Goal: Information Seeking & Learning: Learn about a topic

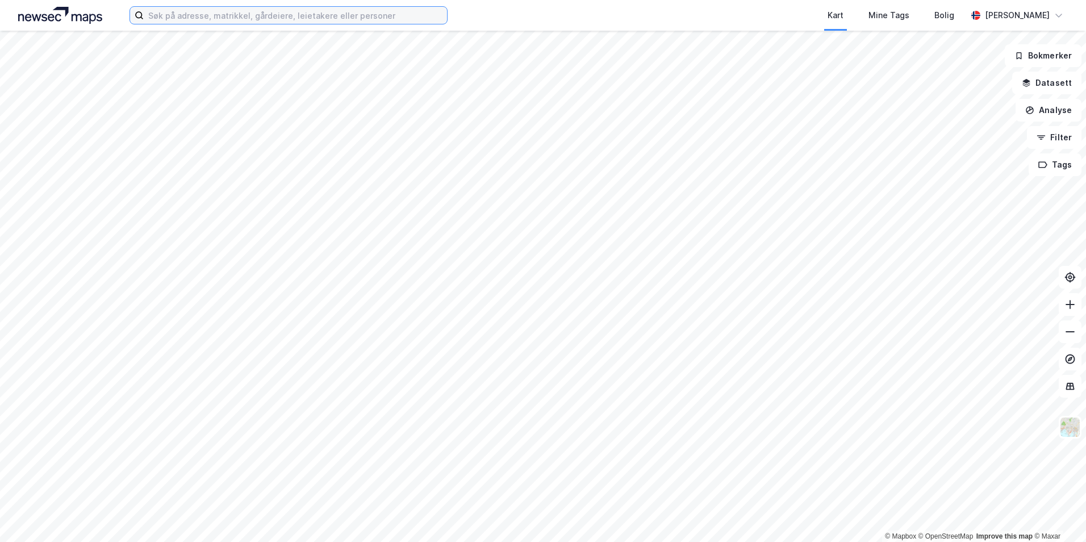
click at [175, 20] on input at bounding box center [295, 15] width 303 height 17
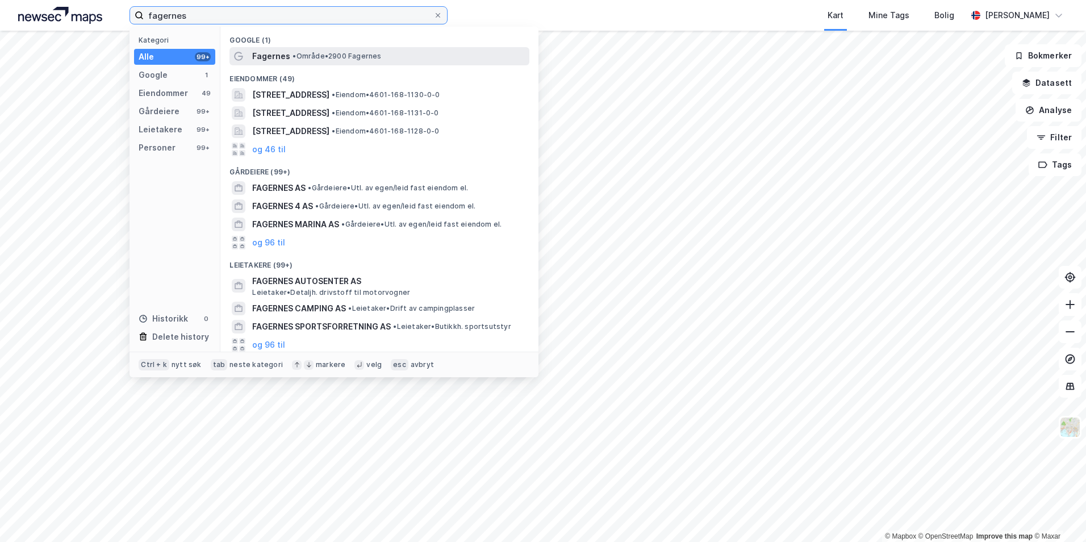
type input "fagernes"
click at [263, 60] on span "Fagernes" at bounding box center [271, 56] width 38 height 14
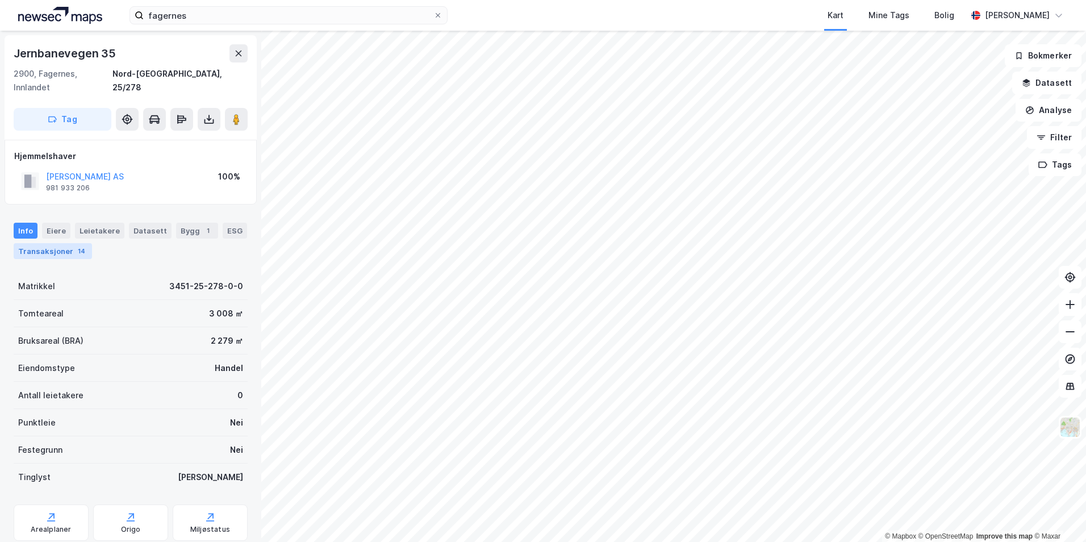
click at [66, 243] on div "Transaksjoner 14" at bounding box center [53, 251] width 78 height 16
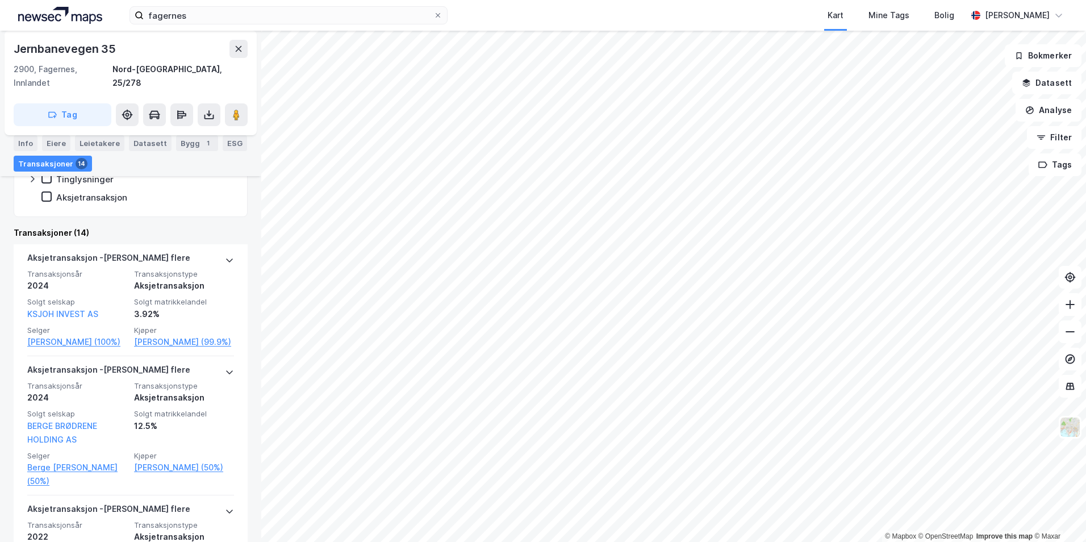
scroll to position [114, 0]
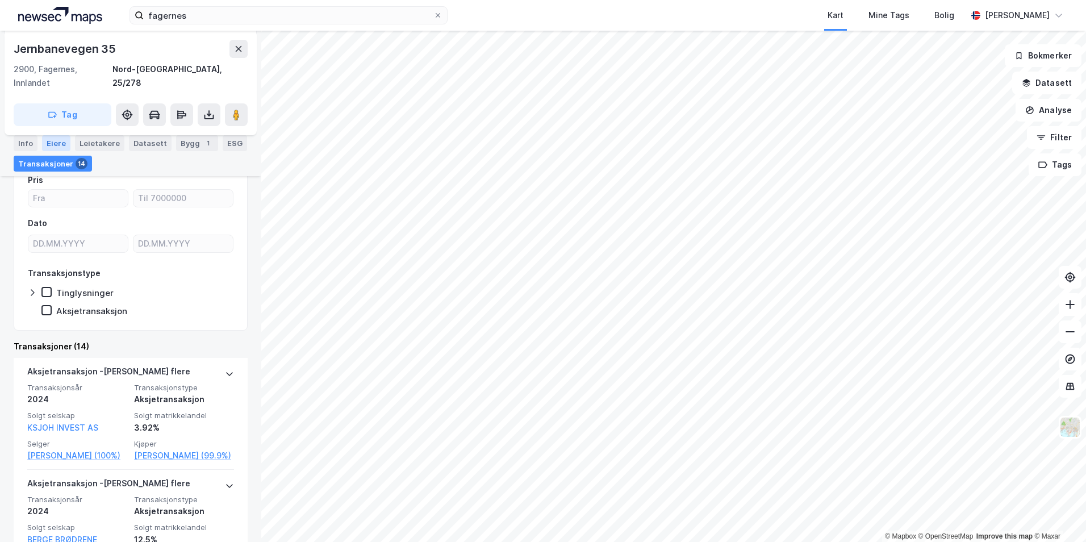
click at [56, 140] on div "Eiere" at bounding box center [56, 143] width 28 height 16
